Goal: Task Accomplishment & Management: Manage account settings

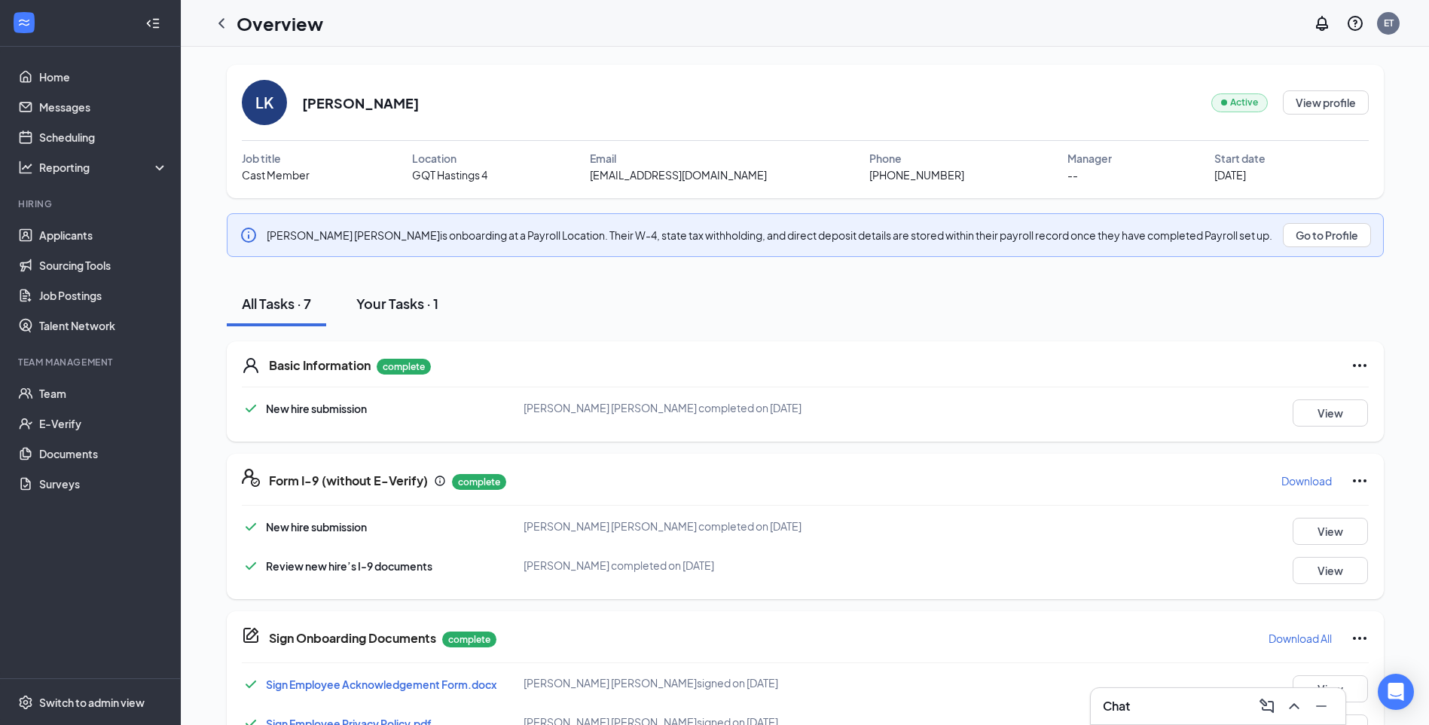
click at [406, 315] on button "Your Tasks · 1" at bounding box center [397, 303] width 112 height 45
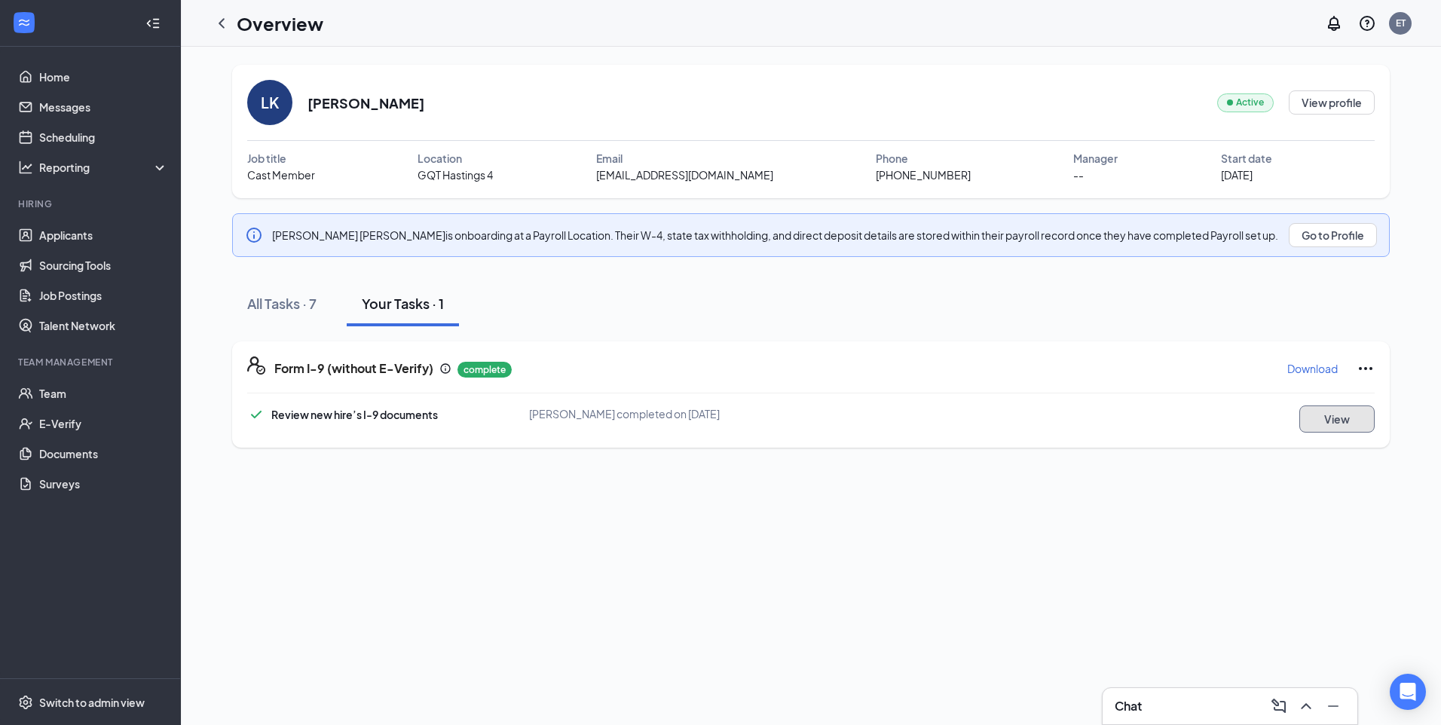
click at [1331, 422] on button "View" at bounding box center [1336, 418] width 75 height 27
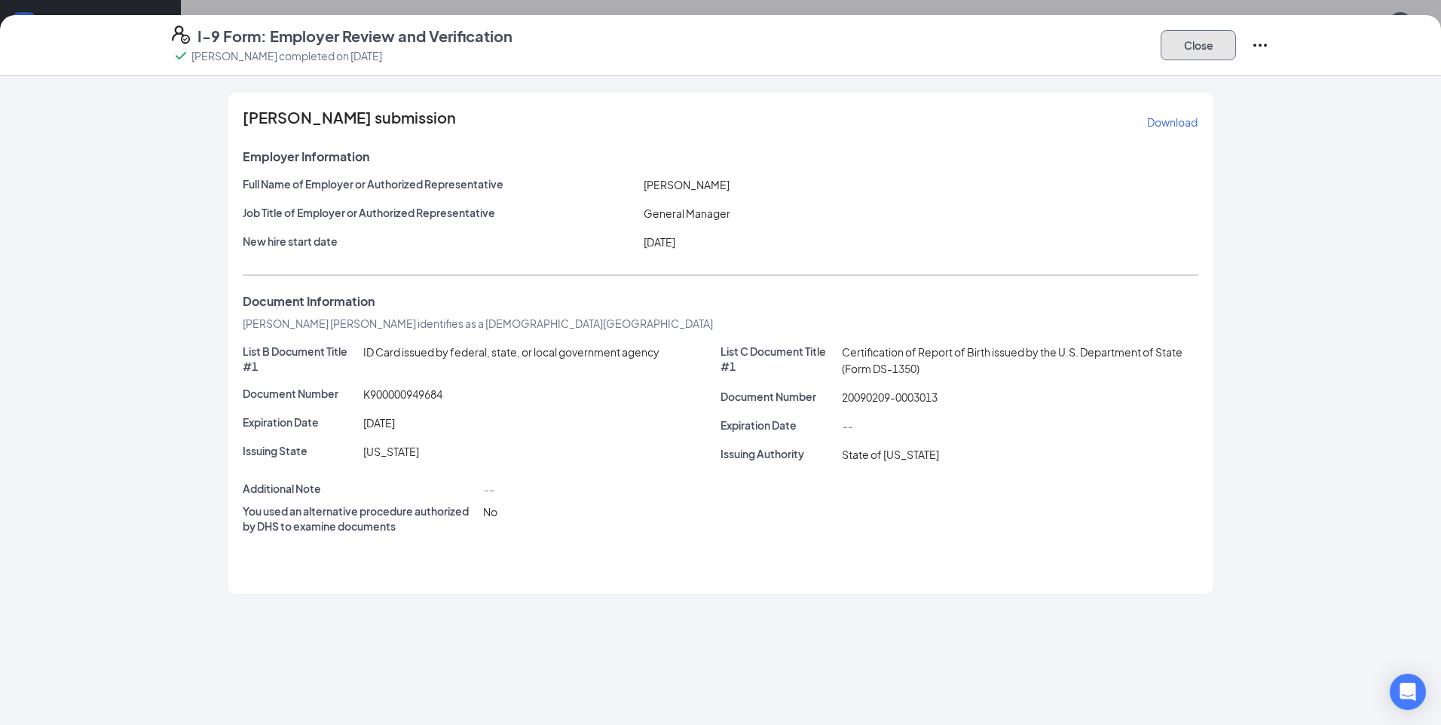
click at [1184, 51] on button "Close" at bounding box center [1197, 45] width 75 height 30
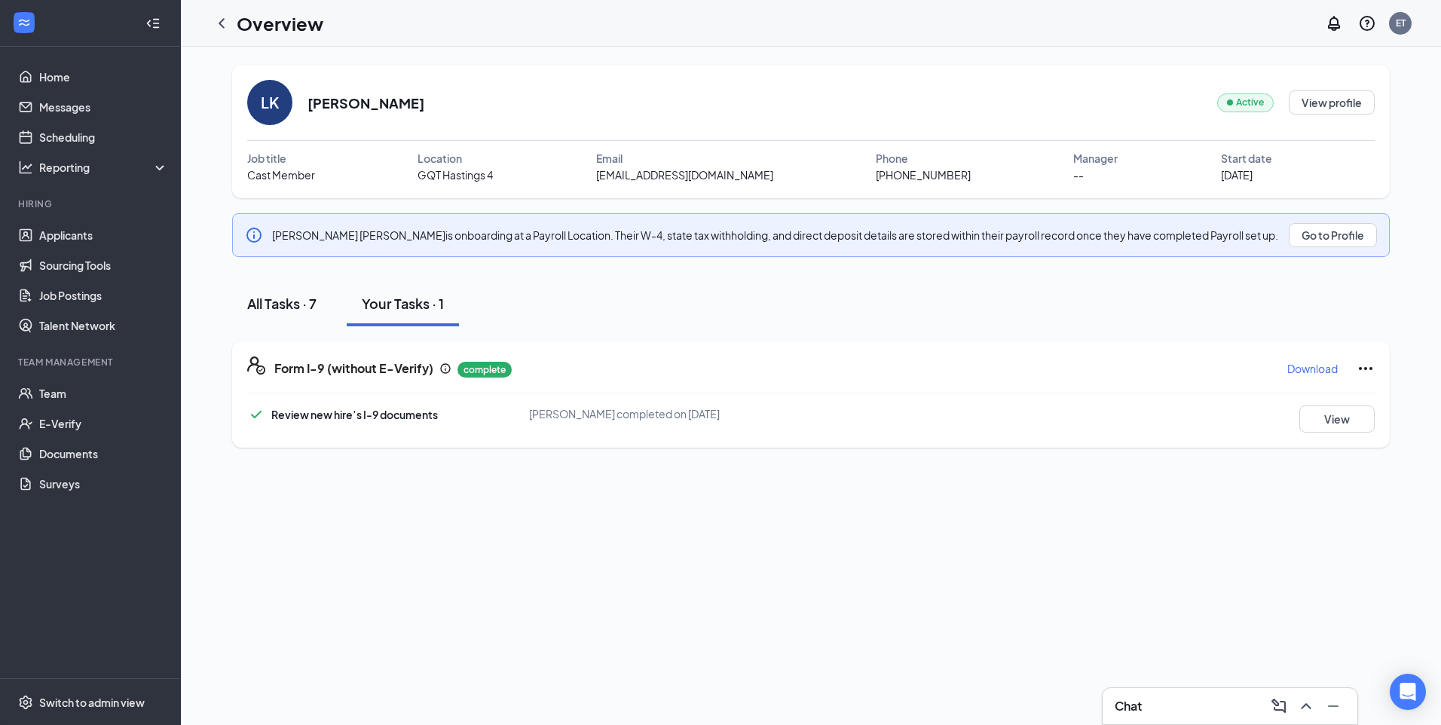
click at [280, 295] on div "All Tasks · 7" at bounding box center [281, 303] width 69 height 19
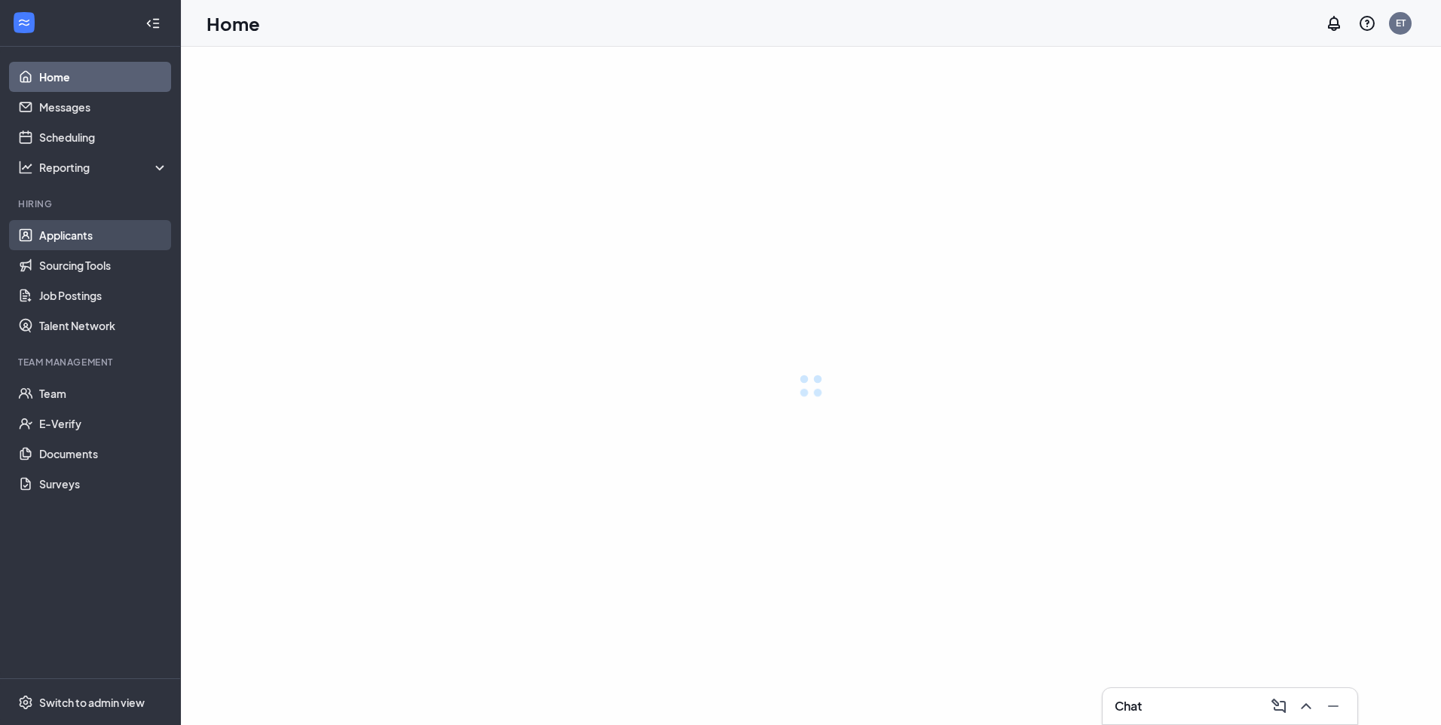
click at [60, 236] on link "Applicants" at bounding box center [103, 235] width 129 height 30
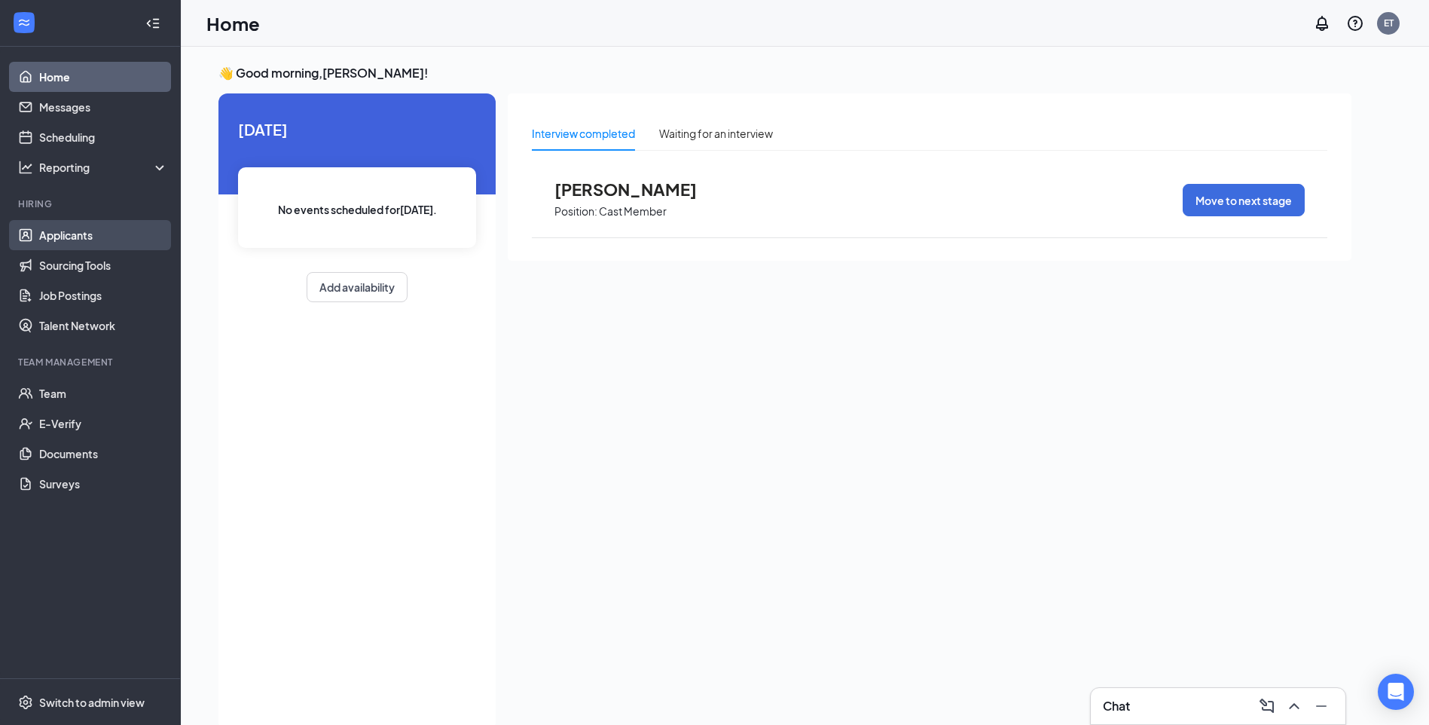
click at [72, 222] on link "Applicants" at bounding box center [103, 235] width 129 height 30
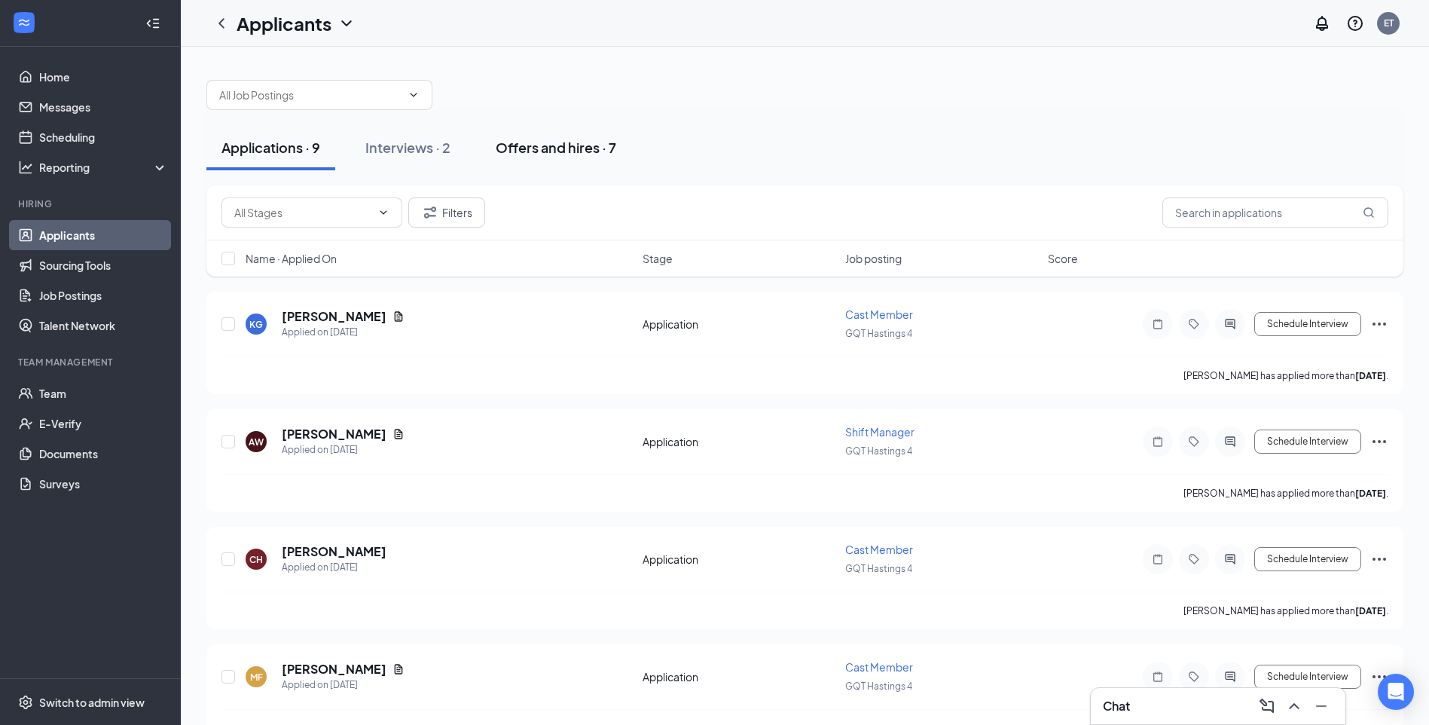
click at [536, 147] on div "Offers and hires · 7" at bounding box center [556, 147] width 121 height 19
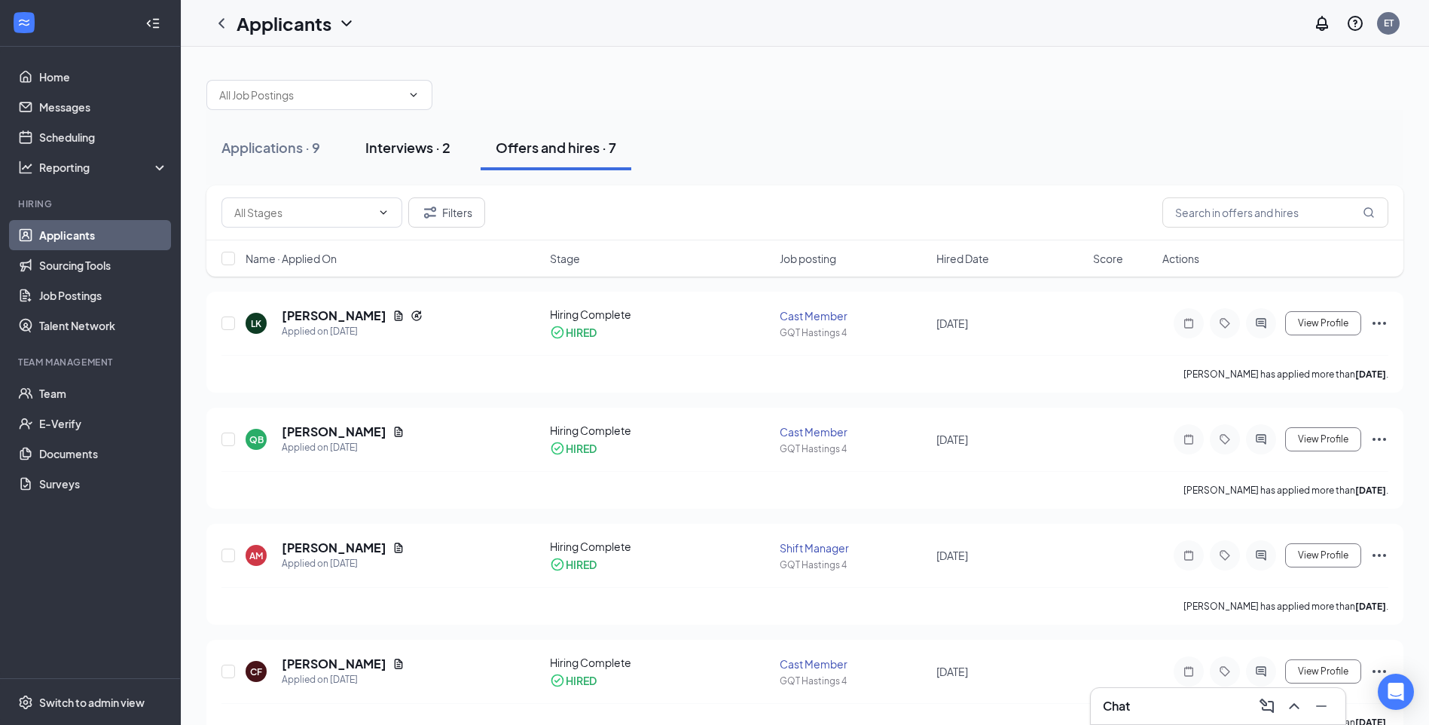
click at [436, 133] on button "Interviews · 2" at bounding box center [407, 147] width 115 height 45
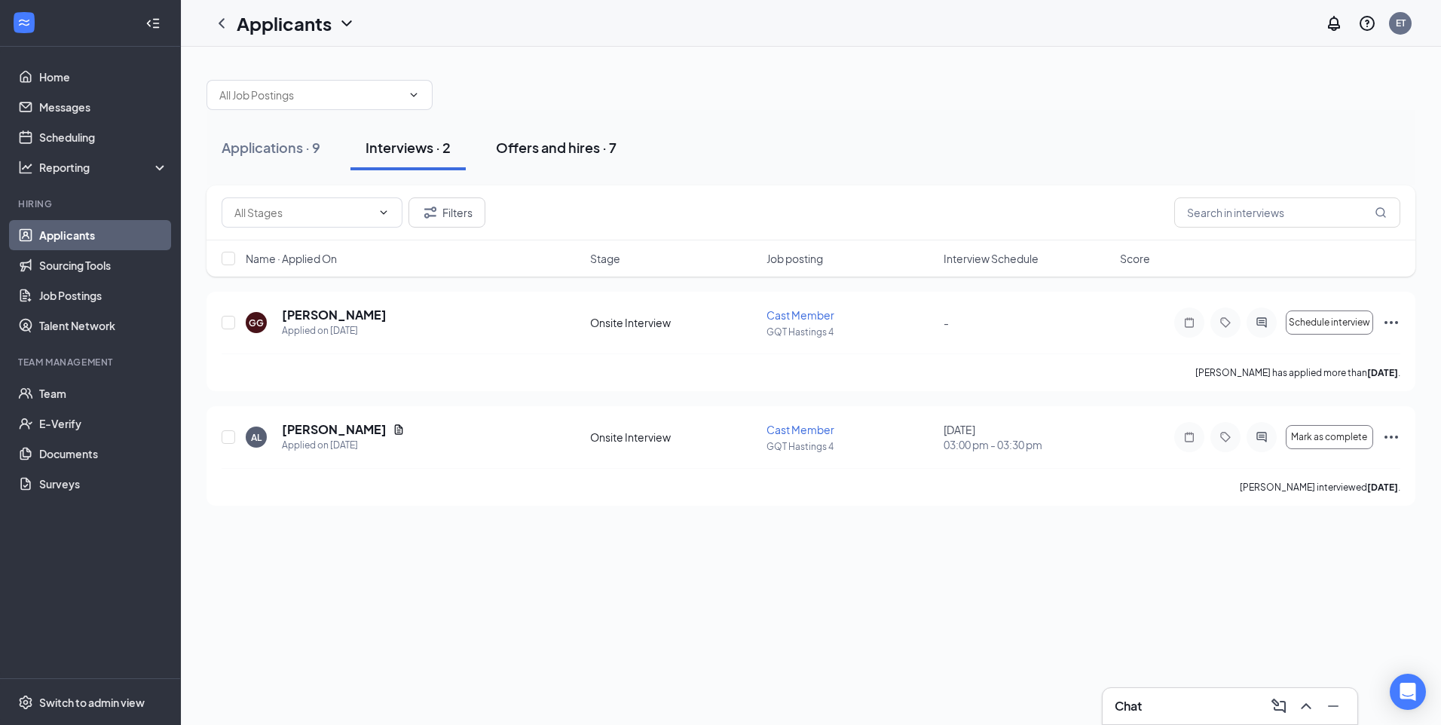
click at [532, 150] on div "Offers and hires · 7" at bounding box center [556, 147] width 121 height 19
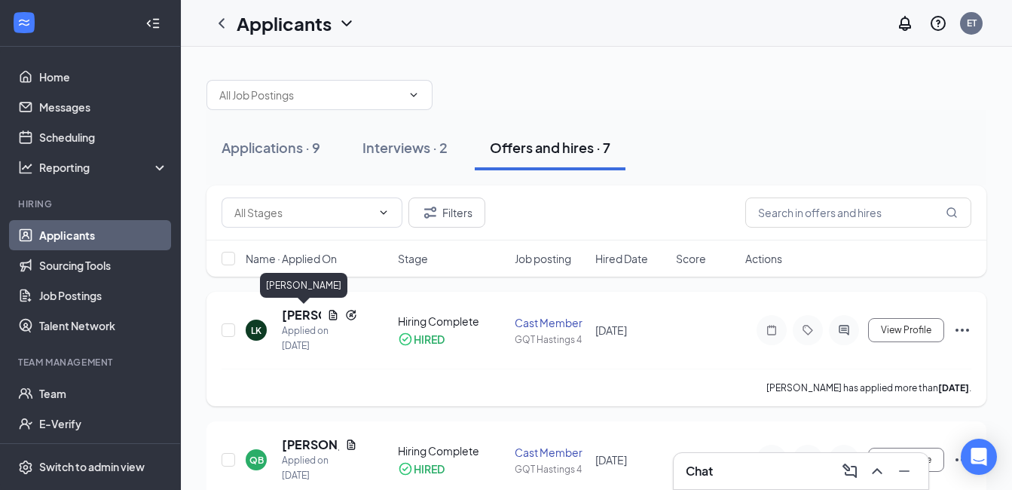
click at [302, 316] on h5 "[PERSON_NAME]" at bounding box center [301, 315] width 39 height 17
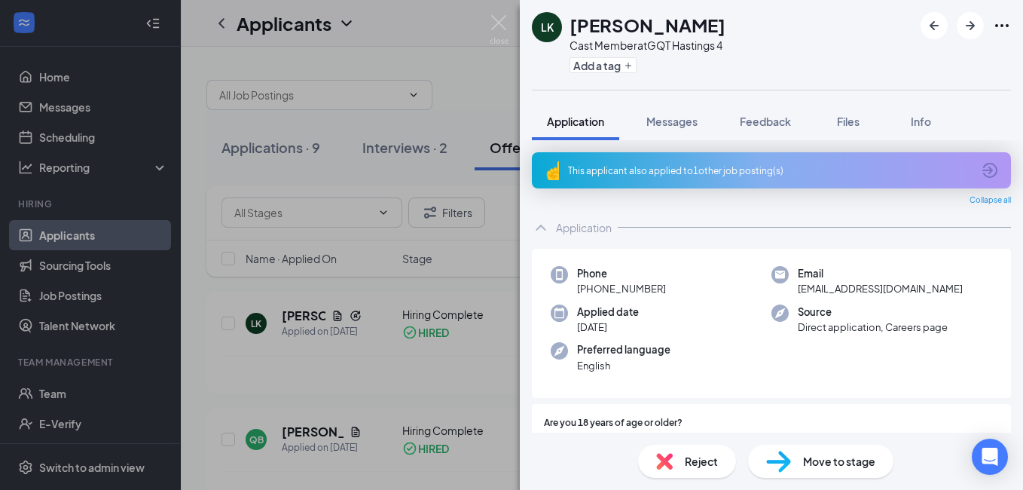
click at [496, 32] on img at bounding box center [499, 29] width 19 height 29
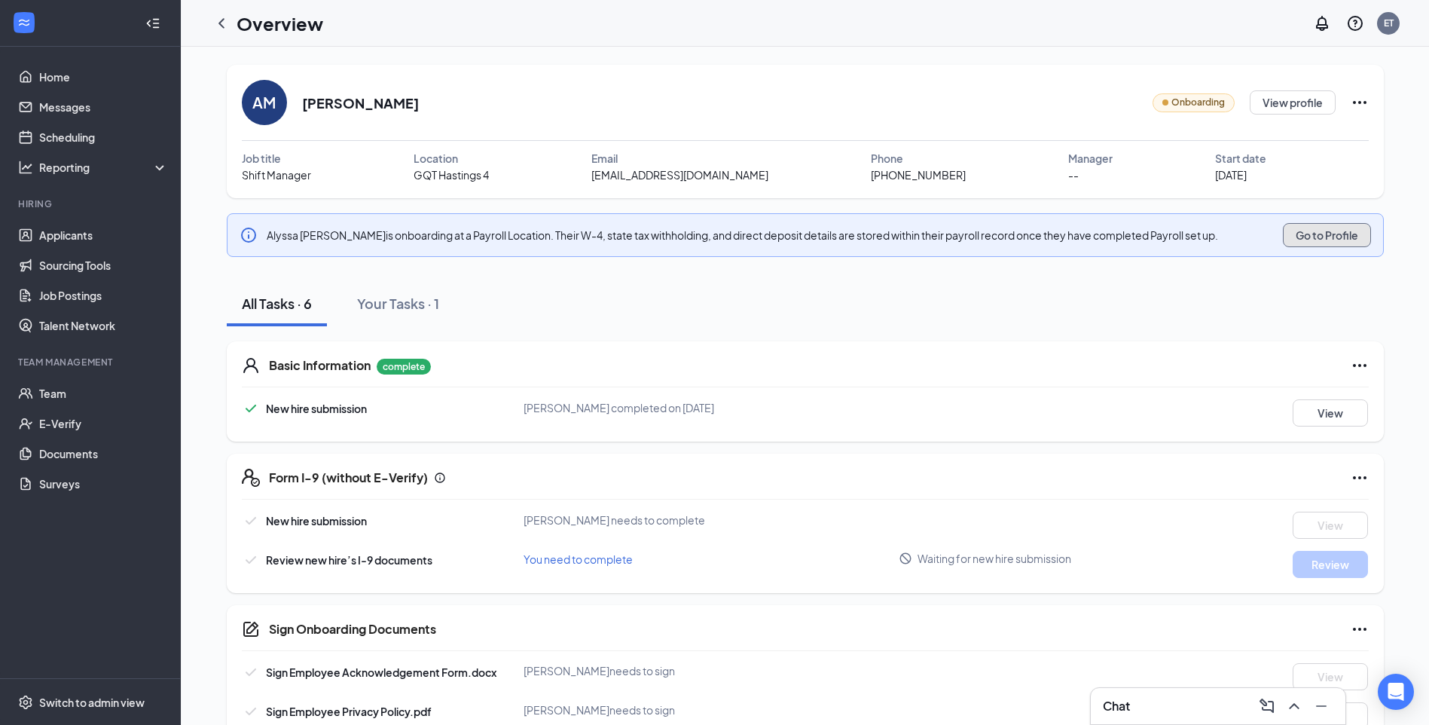
click at [1328, 236] on button "Go to Profile" at bounding box center [1327, 235] width 88 height 24
